Goal: Task Accomplishment & Management: Use online tool/utility

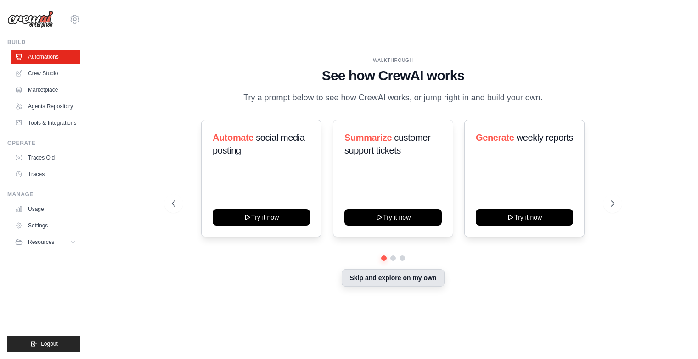
click at [402, 280] on button "Skip and explore on my own" at bounding box center [392, 277] width 102 height 17
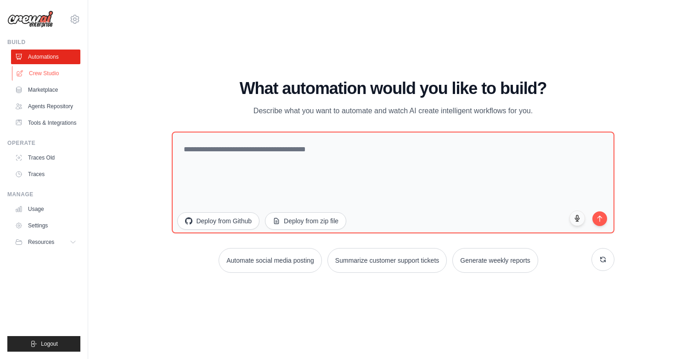
click at [40, 73] on link "Crew Studio" at bounding box center [46, 73] width 69 height 15
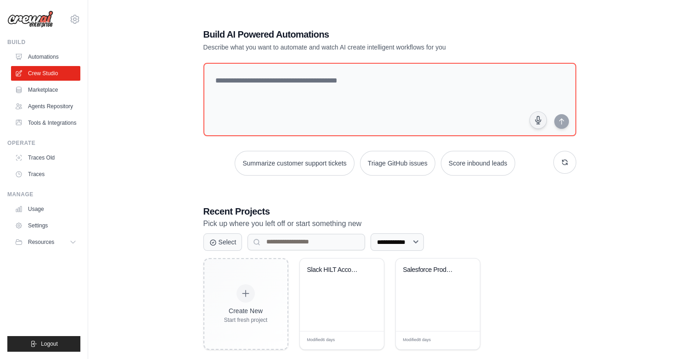
scroll to position [18, 0]
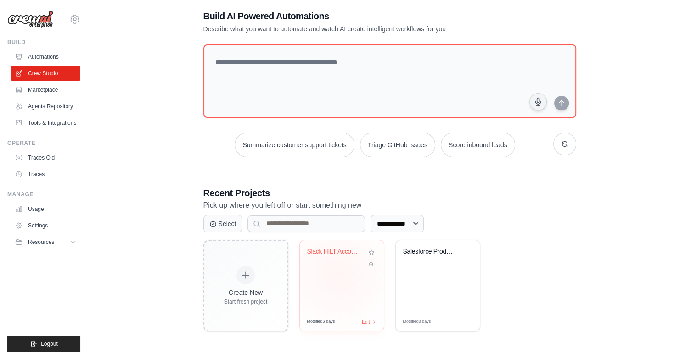
click at [337, 275] on div "Slack HILT Account ID Collector" at bounding box center [342, 277] width 84 height 73
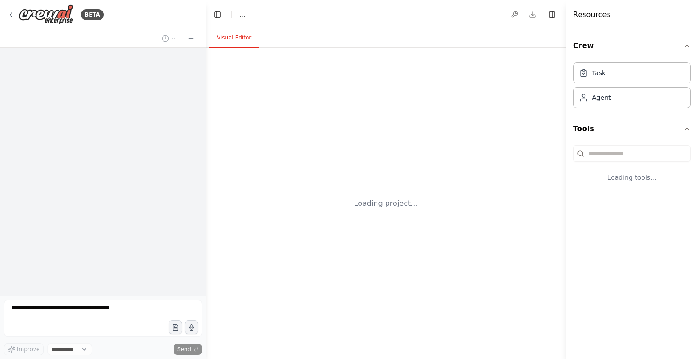
select select "****"
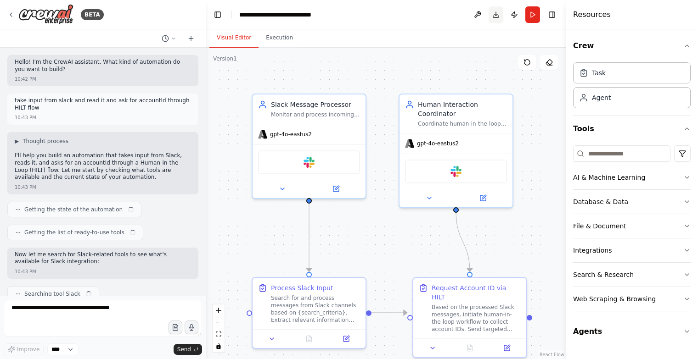
scroll to position [1247, 0]
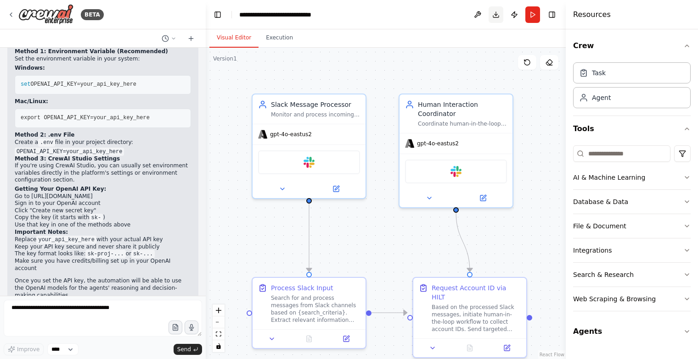
click at [495, 11] on button "Download" at bounding box center [495, 14] width 15 height 17
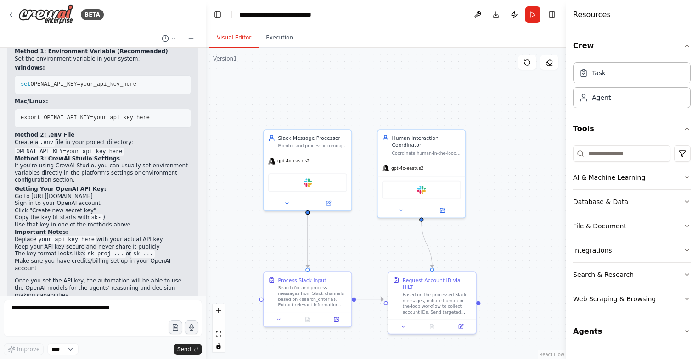
drag, startPoint x: 248, startPoint y: 84, endPoint x: 241, endPoint y: 190, distance: 107.2
click at [241, 190] on div ".deletable-edge-delete-btn { width: 20px; height: 20px; border: 0px solid #ffff…" at bounding box center [386, 204] width 360 height 312
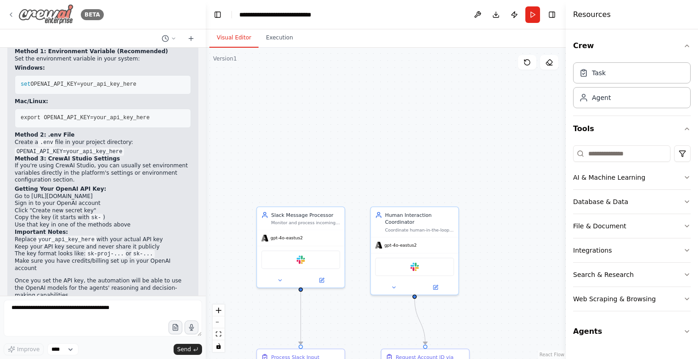
click at [10, 14] on icon at bounding box center [10, 14] width 7 height 7
